Goal: Task Accomplishment & Management: Manage account settings

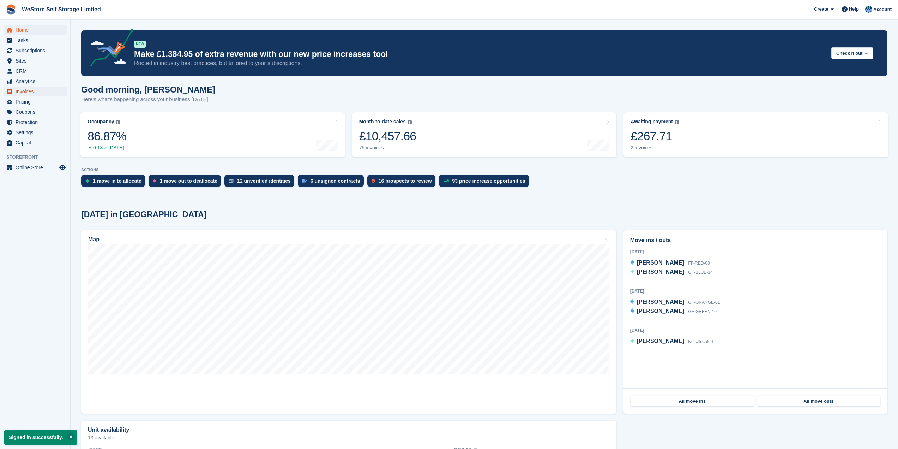
click at [28, 95] on span "Invoices" at bounding box center [37, 91] width 42 height 10
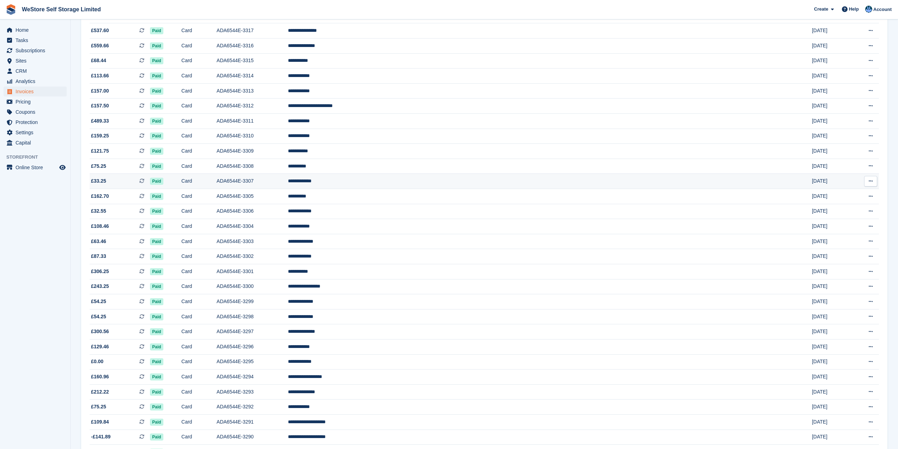
scroll to position [141, 0]
click at [108, 358] on span "£0.00 This is a recurring subscription invoice." at bounding box center [120, 360] width 60 height 7
